Goal: Task Accomplishment & Management: Manage account settings

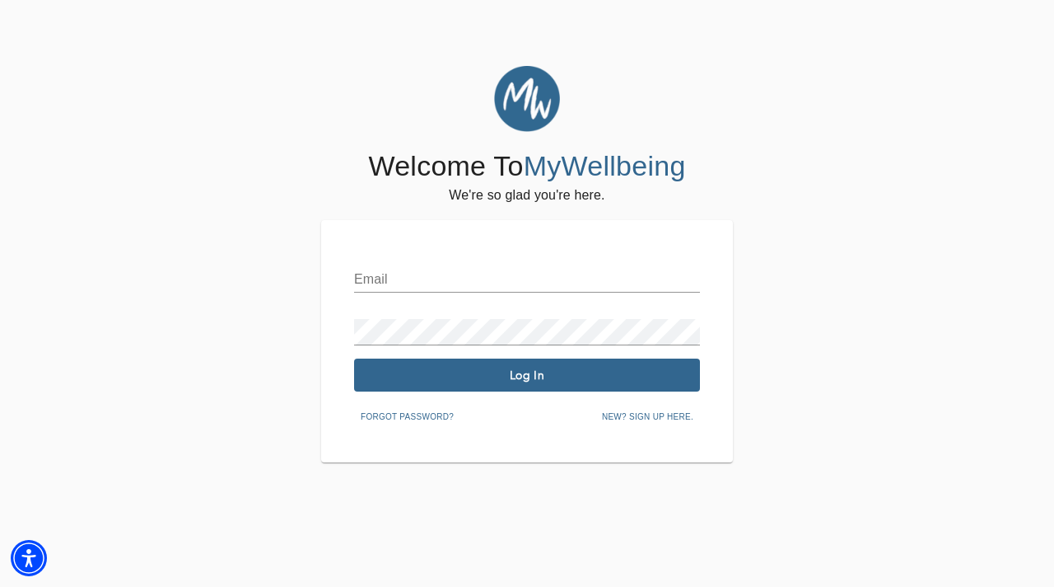
click at [413, 281] on input "text" at bounding box center [527, 279] width 346 height 26
type input "[EMAIL_ADDRESS][DOMAIN_NAME]"
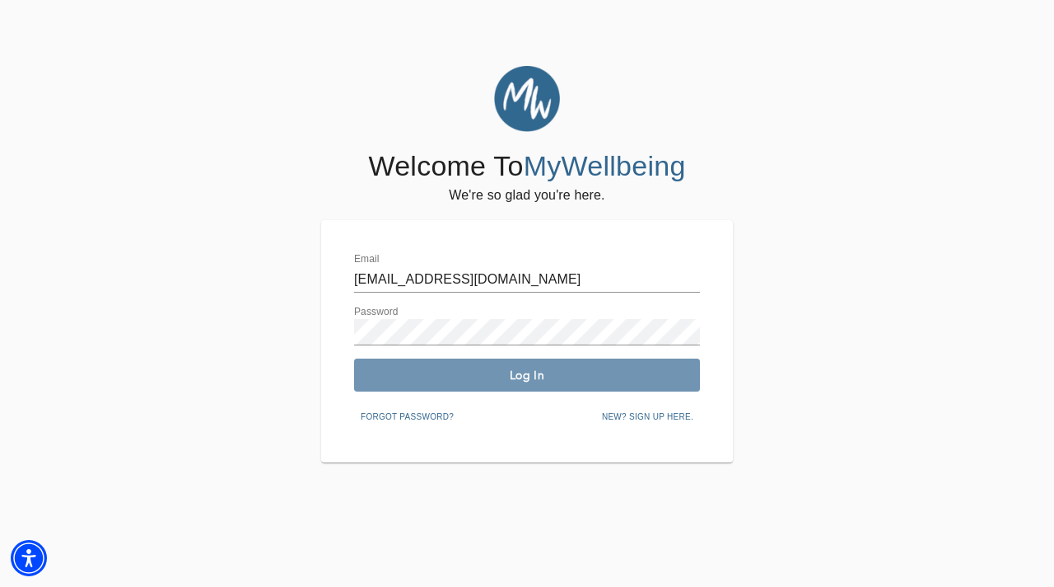
click at [490, 376] on span "Log In" at bounding box center [527, 375] width 333 height 16
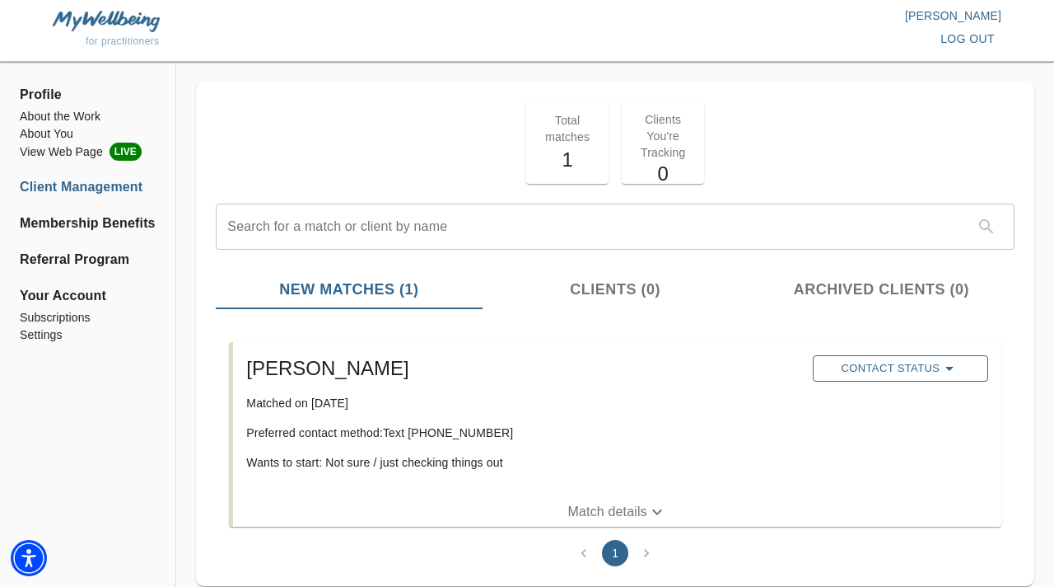
click at [938, 370] on span "Contact Status" at bounding box center [900, 368] width 159 height 20
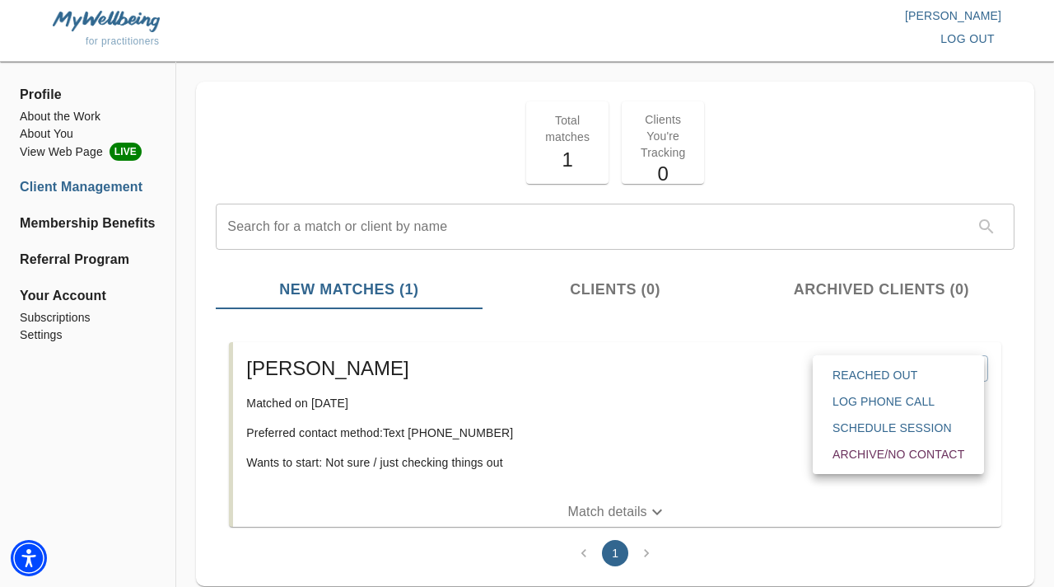
click at [633, 489] on div at bounding box center [527, 293] width 1054 height 587
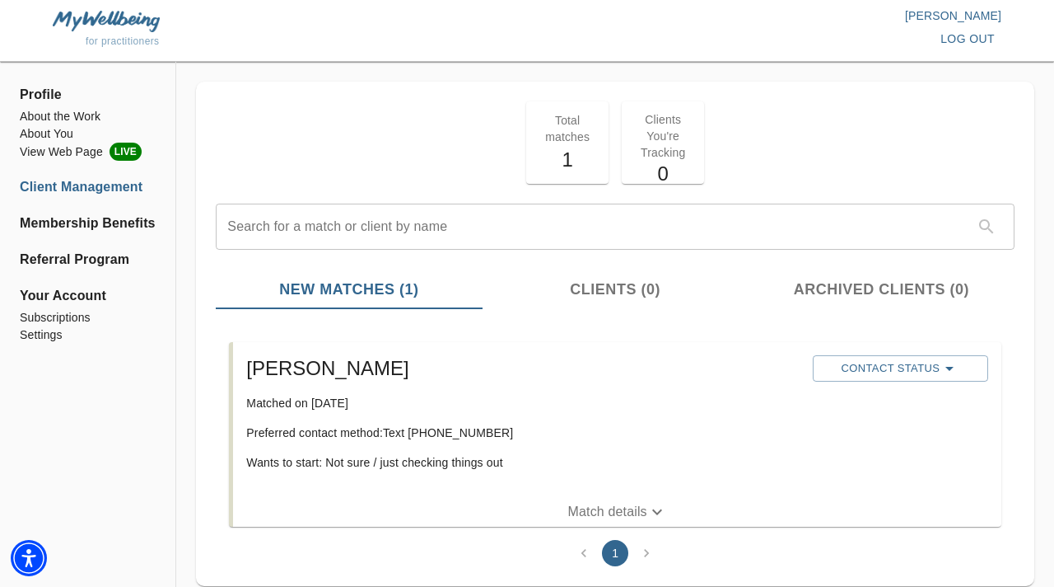
click at [633, 506] on p "Match details" at bounding box center [607, 512] width 79 height 20
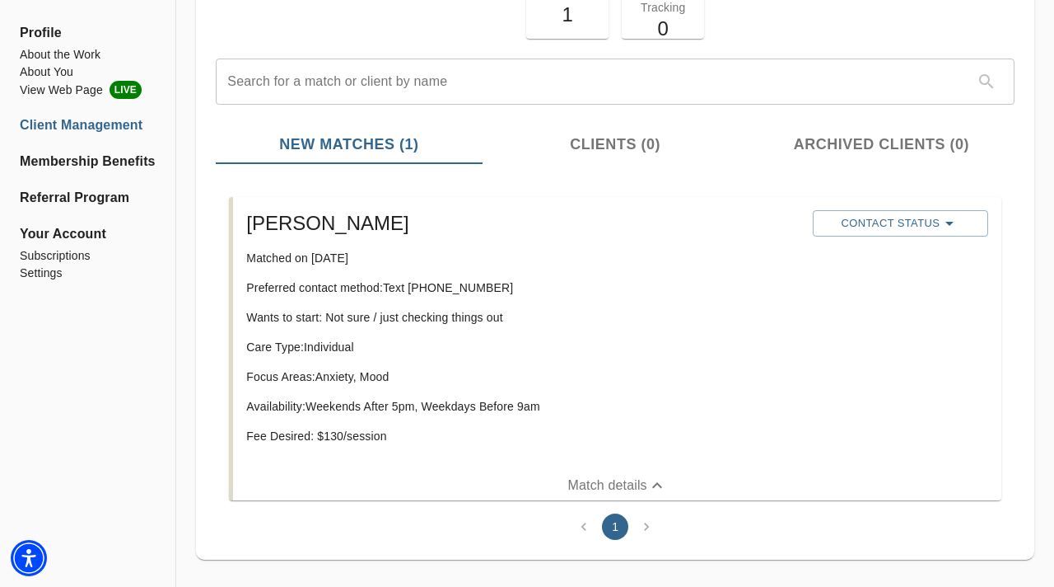
scroll to position [164, 0]
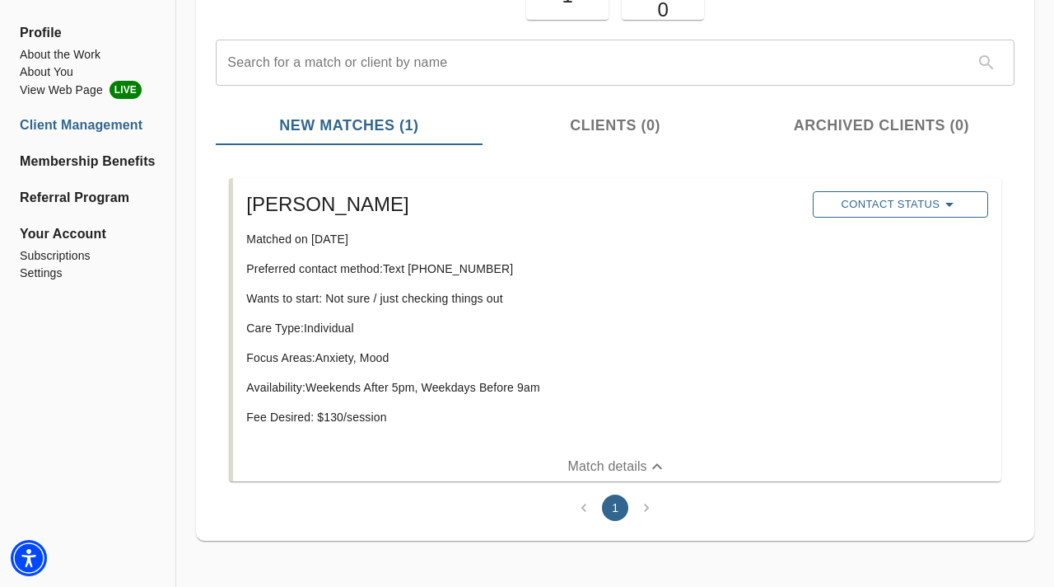
click at [952, 209] on icon "button" at bounding box center [950, 204] width 20 height 20
